Goal: Information Seeking & Learning: Learn about a topic

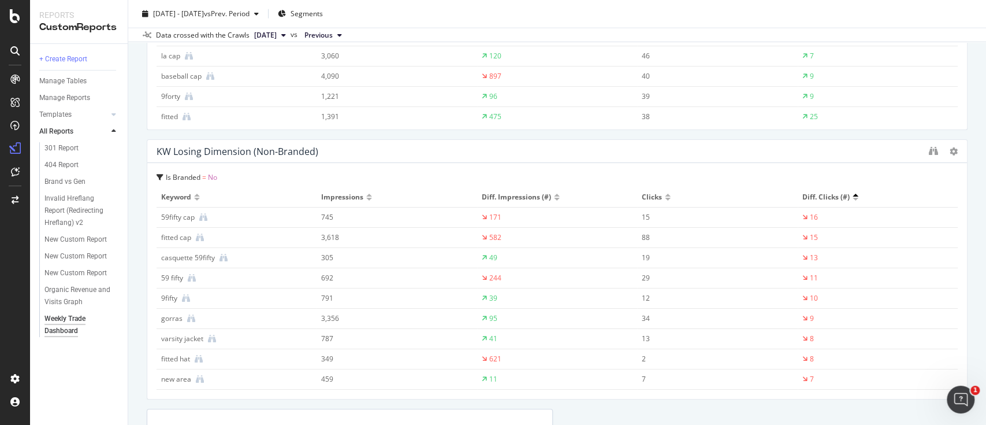
scroll to position [2082, 0]
click at [665, 195] on div at bounding box center [668, 195] width 6 height 7
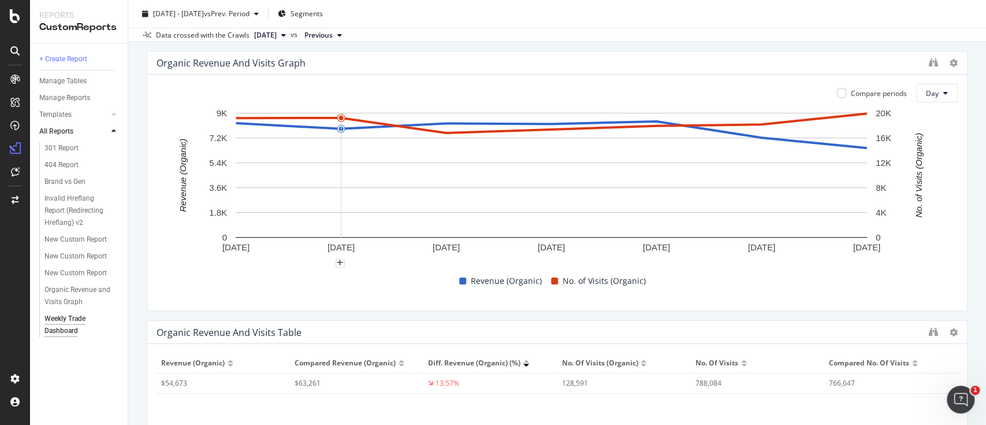
scroll to position [0, 0]
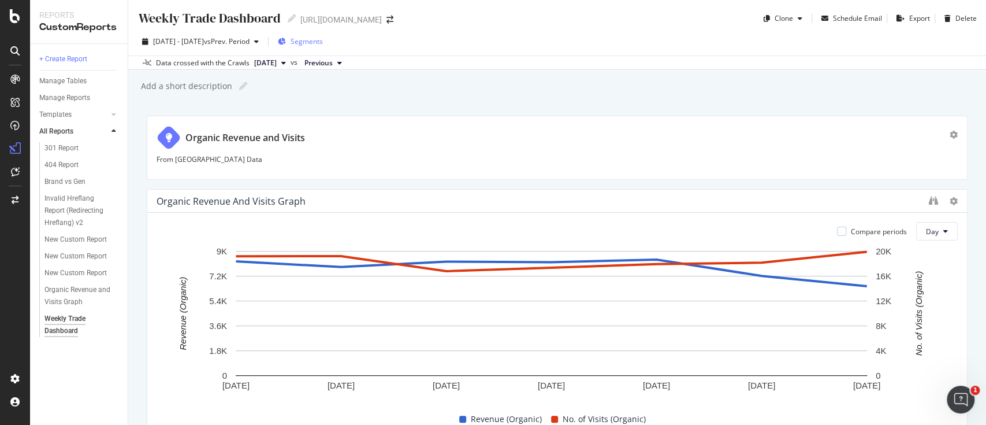
click at [323, 45] on span "Segments" at bounding box center [307, 41] width 32 height 10
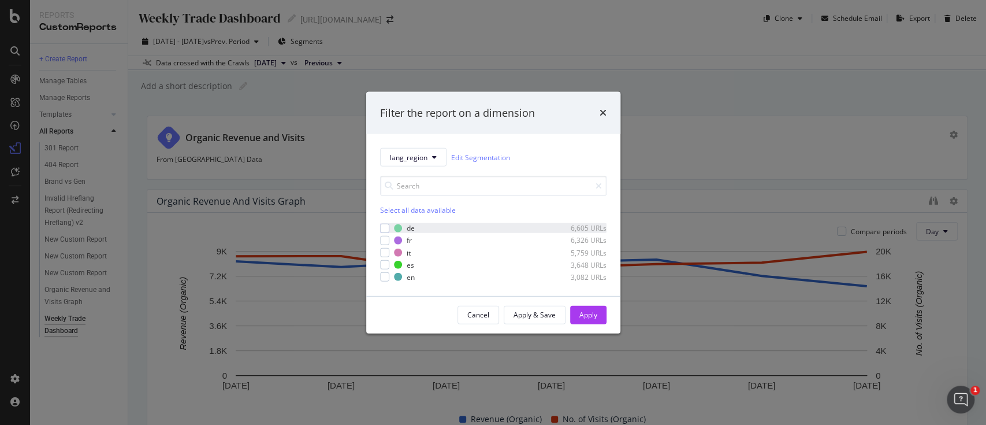
click at [389, 228] on div "de 6,605 URLs" at bounding box center [493, 228] width 226 height 10
click at [586, 296] on div "Cancel Apply & Save Apply" at bounding box center [493, 314] width 254 height 37
click at [582, 313] on div "Apply" at bounding box center [588, 315] width 18 height 10
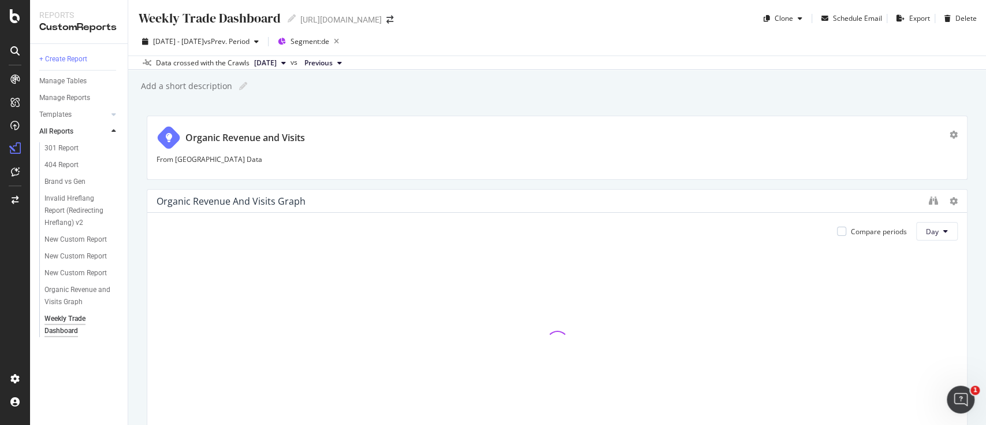
click at [627, 293] on div at bounding box center [557, 342] width 801 height 194
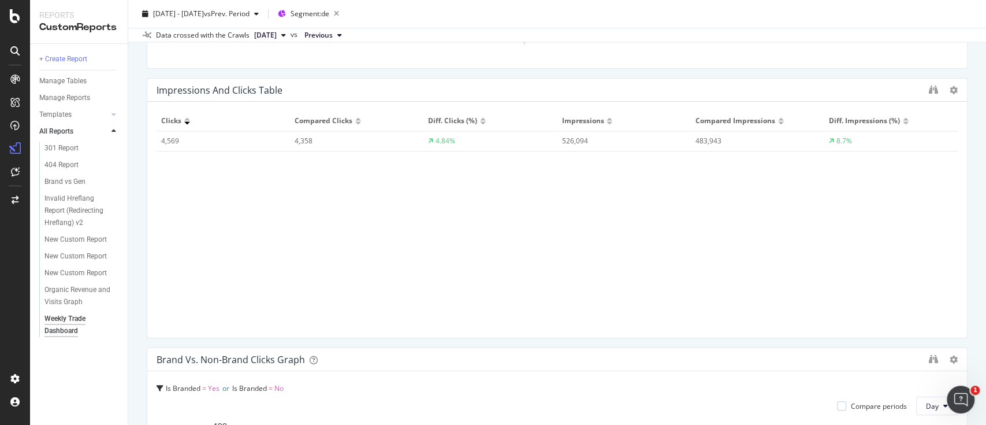
scroll to position [993, 0]
click at [635, 336] on div "Impressions and Clicks Table Clicks Compared Clicks Diff. Clicks (%) Impression…" at bounding box center [557, 207] width 821 height 260
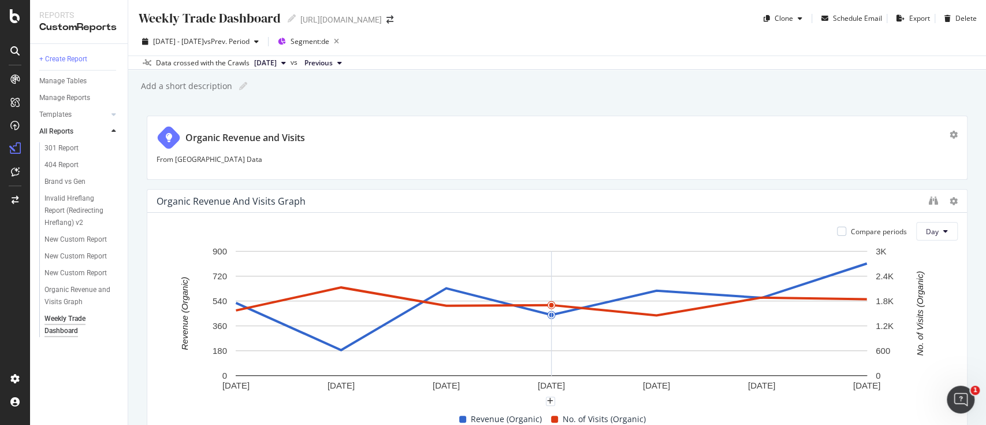
scroll to position [29, 0]
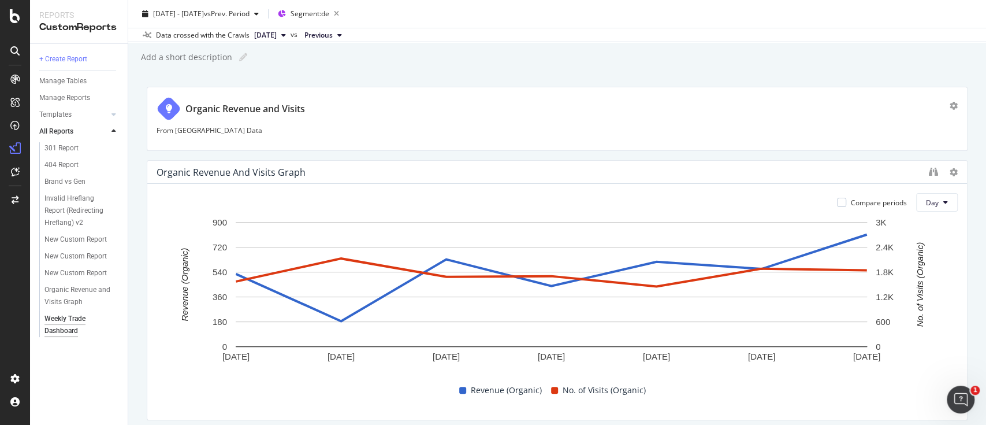
click at [710, 398] on div "[DATE] [DATE] [DATE] [DATE] [DATE] [DATE] [DATE] 0 180 360 540 720 900 0 600 1.…" at bounding box center [557, 313] width 801 height 194
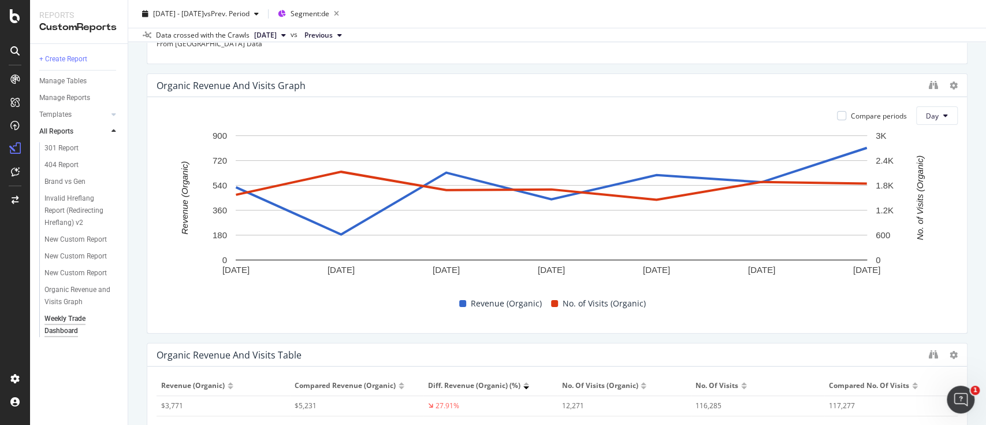
scroll to position [121, 0]
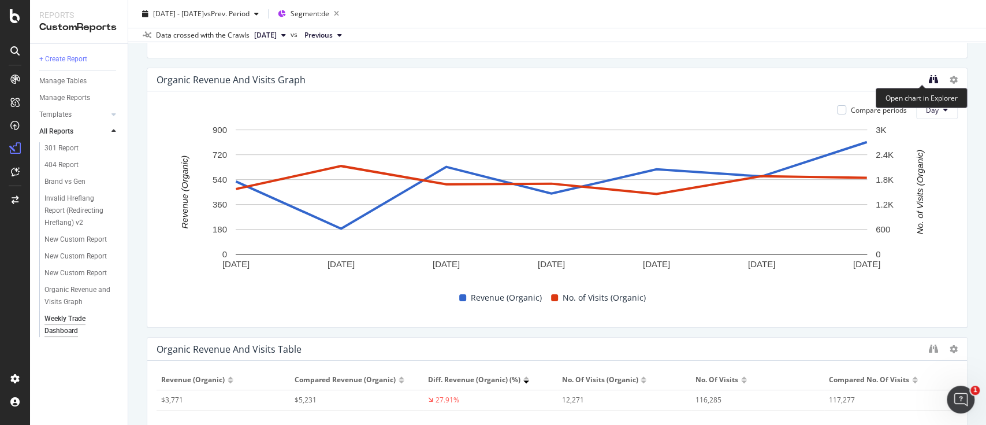
click at [929, 81] on icon "binoculars" at bounding box center [933, 79] width 9 height 9
click at [956, 76] on div at bounding box center [962, 198] width 12 height 260
click at [950, 81] on icon at bounding box center [954, 80] width 8 height 8
click at [803, 74] on div "Organic Revenue and Visits Graph" at bounding box center [540, 80] width 766 height 12
click at [929, 75] on icon "binoculars" at bounding box center [933, 79] width 9 height 9
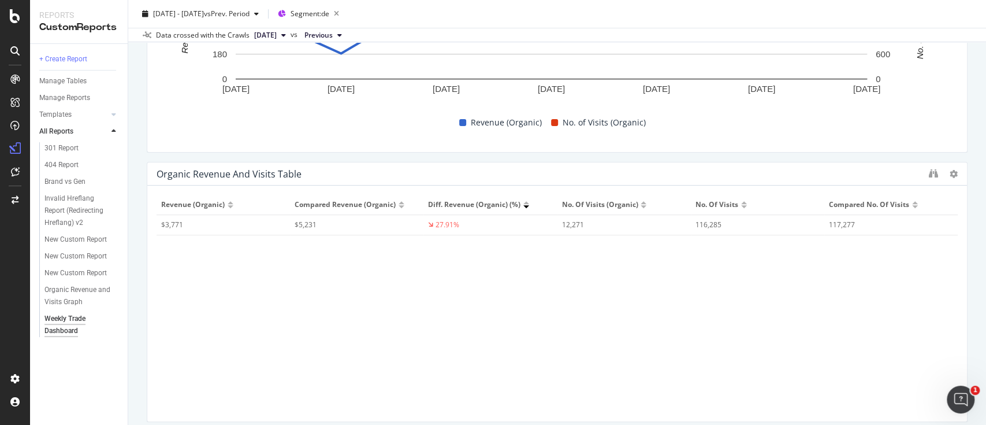
scroll to position [298, 0]
click at [929, 173] on div at bounding box center [943, 172] width 29 height 12
click at [929, 172] on icon "binoculars" at bounding box center [933, 171] width 9 height 9
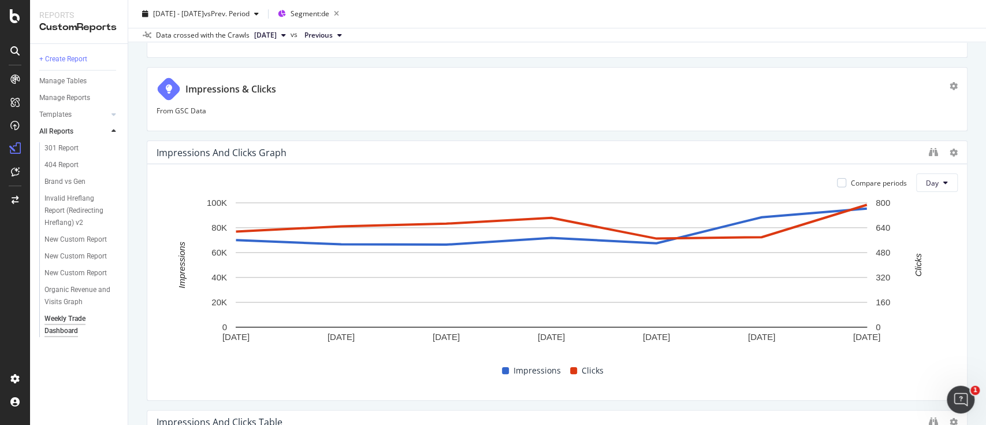
scroll to position [0, 0]
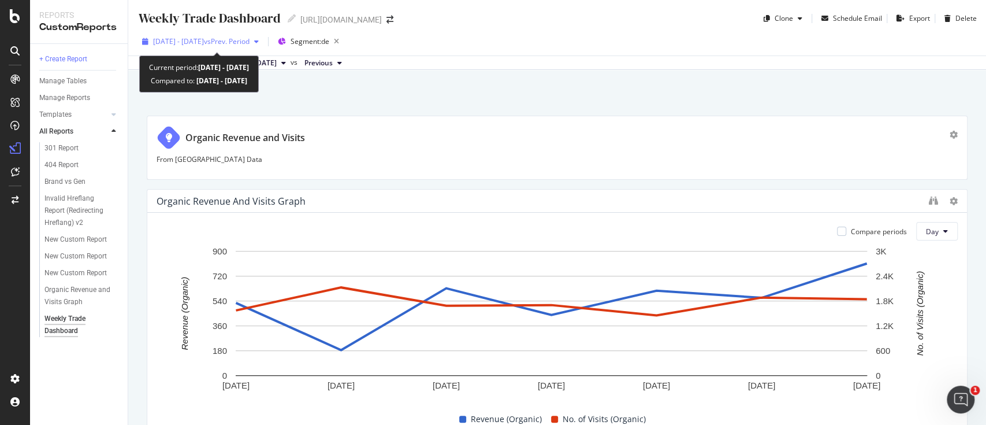
click at [248, 35] on div "[DATE] - [DATE] vs Prev. Period" at bounding box center [200, 41] width 126 height 17
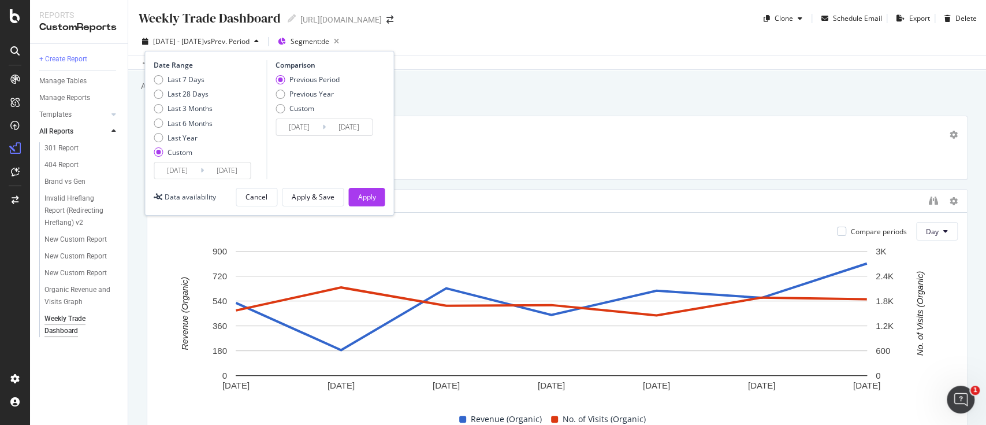
click at [189, 167] on input "[DATE]" at bounding box center [177, 170] width 46 height 16
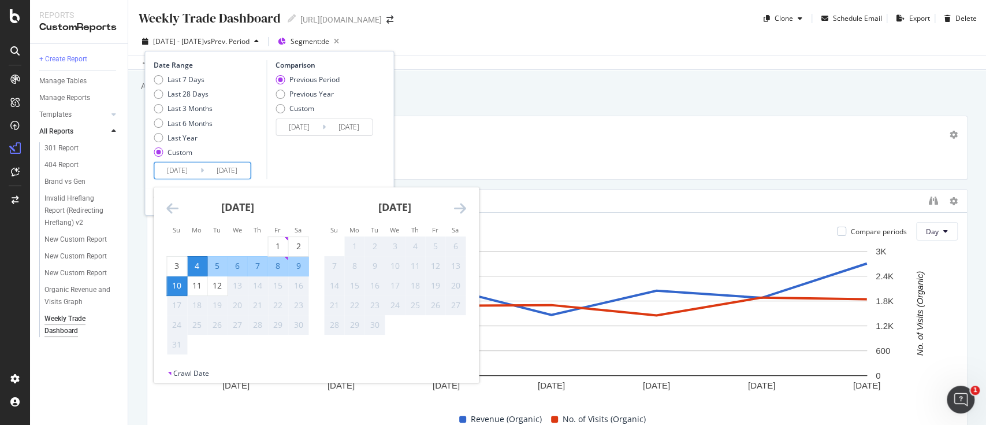
click at [515, 103] on div "Weekly Trade Dashboard Weekly Trade Dashboard [URL][DOMAIN_NAME] Clone Schedule…" at bounding box center [557, 212] width 858 height 425
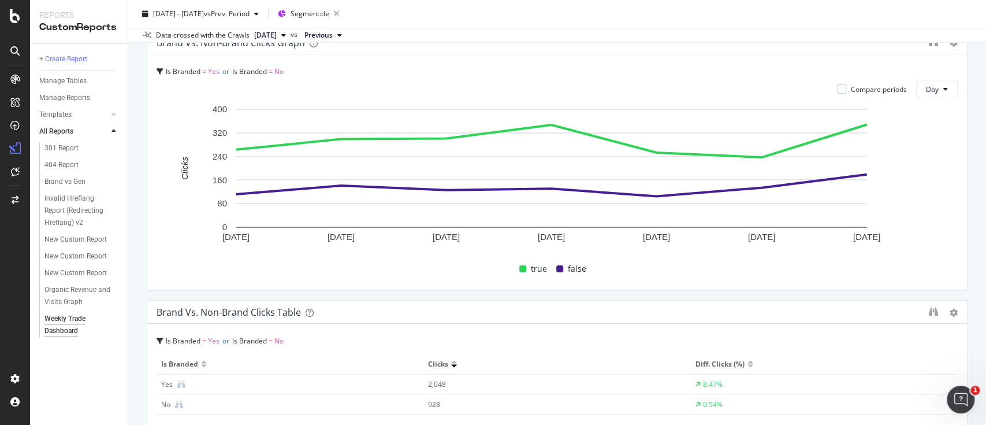
scroll to position [1267, 0]
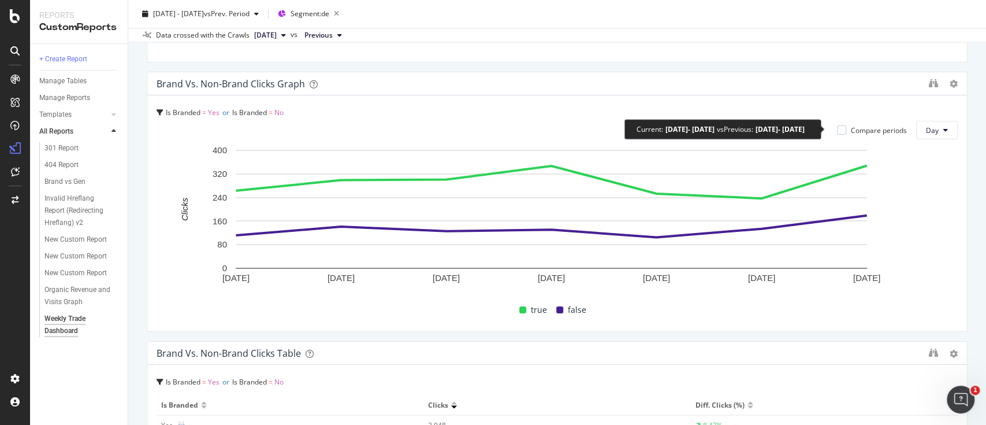
click at [851, 126] on div "Compare periods" at bounding box center [879, 130] width 56 height 10
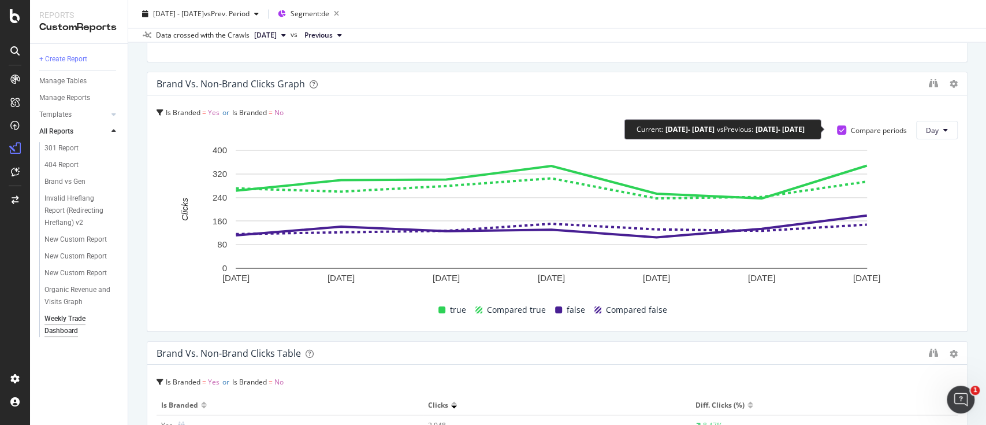
click at [851, 126] on div "Compare periods" at bounding box center [879, 130] width 56 height 10
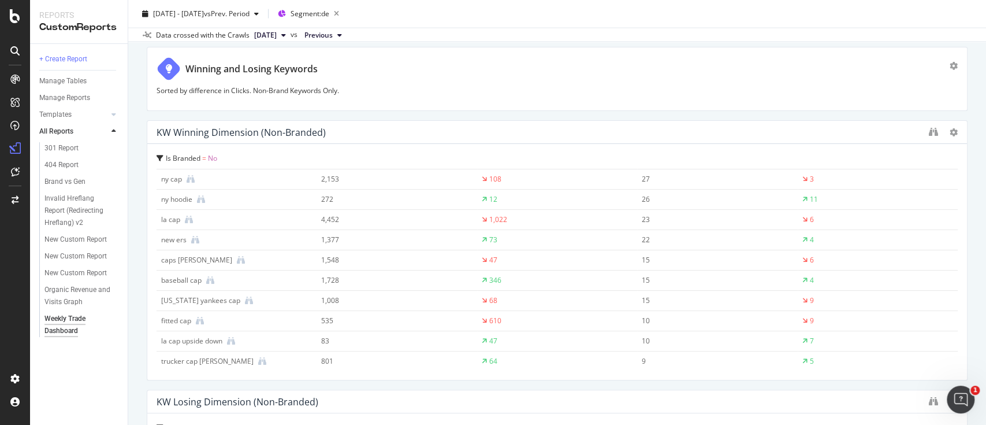
scroll to position [0, 0]
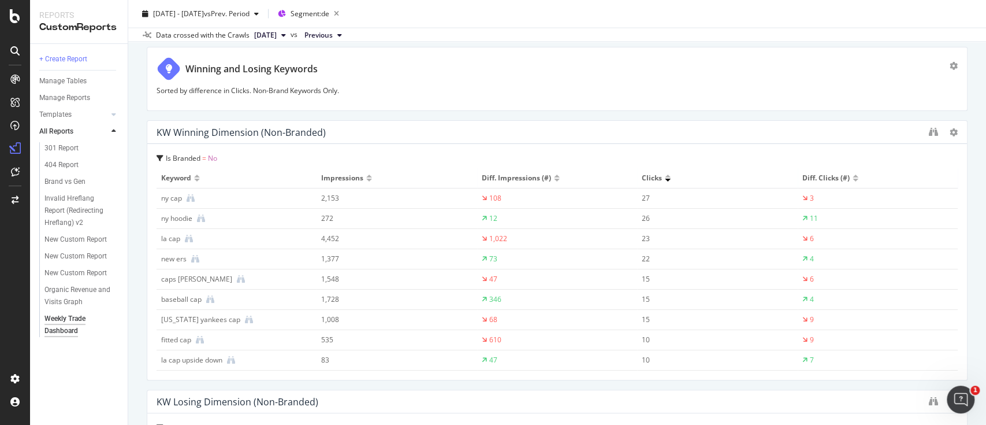
click at [657, 178] on div "Clicks" at bounding box center [717, 178] width 151 height 10
click at [648, 178] on div "Clicks" at bounding box center [653, 178] width 23 height 10
click at [665, 178] on div at bounding box center [668, 179] width 6 height 3
click at [665, 174] on div at bounding box center [668, 175] width 6 height 3
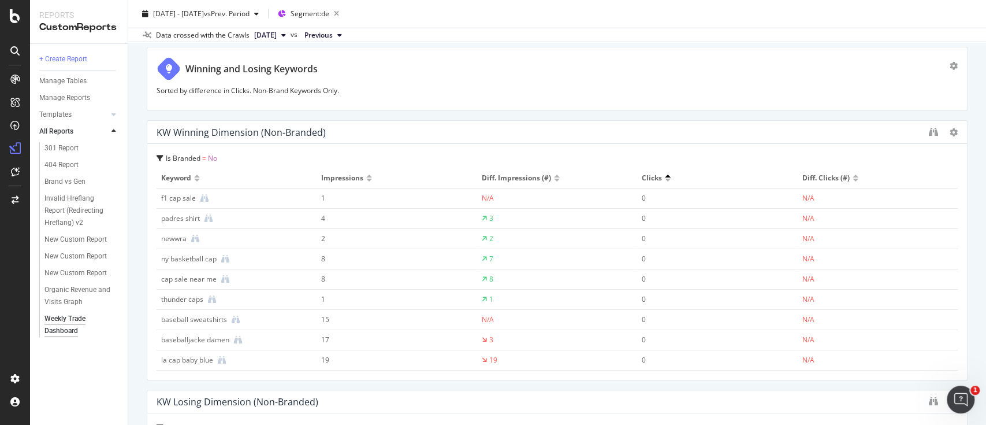
click at [665, 178] on div at bounding box center [668, 179] width 6 height 3
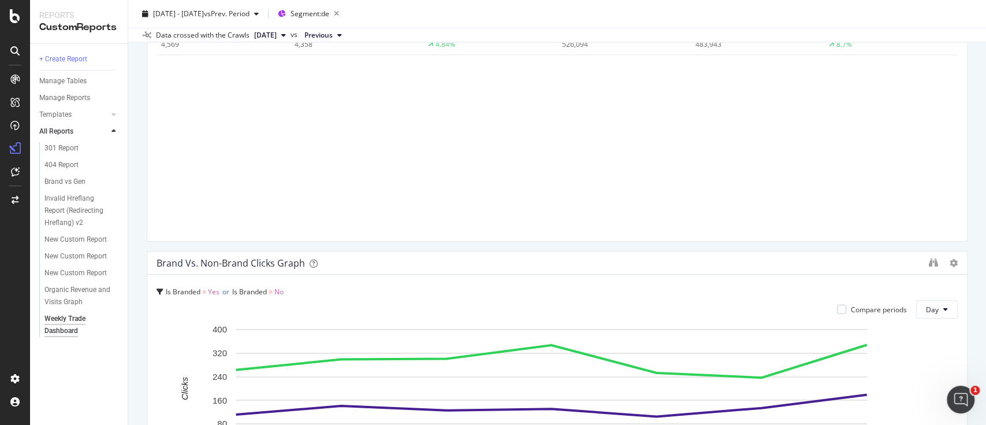
scroll to position [1086, 0]
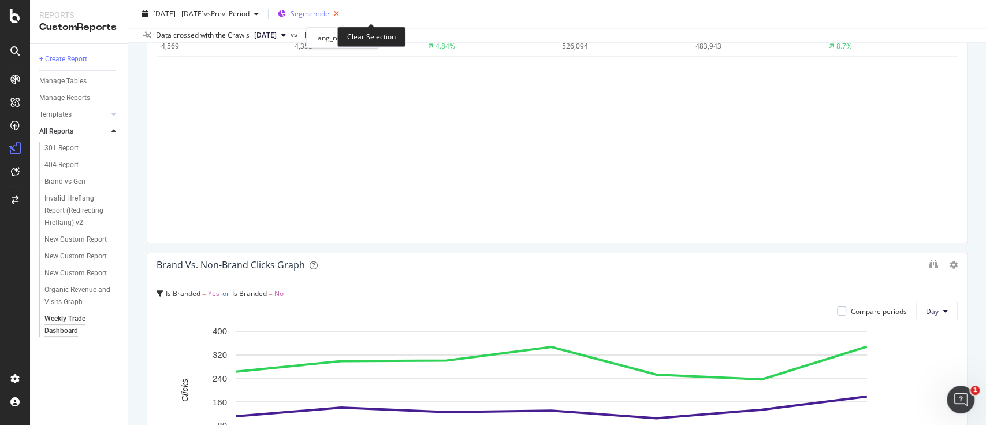
click at [344, 12] on icon "button" at bounding box center [336, 14] width 14 height 16
